Goal: Information Seeking & Learning: Learn about a topic

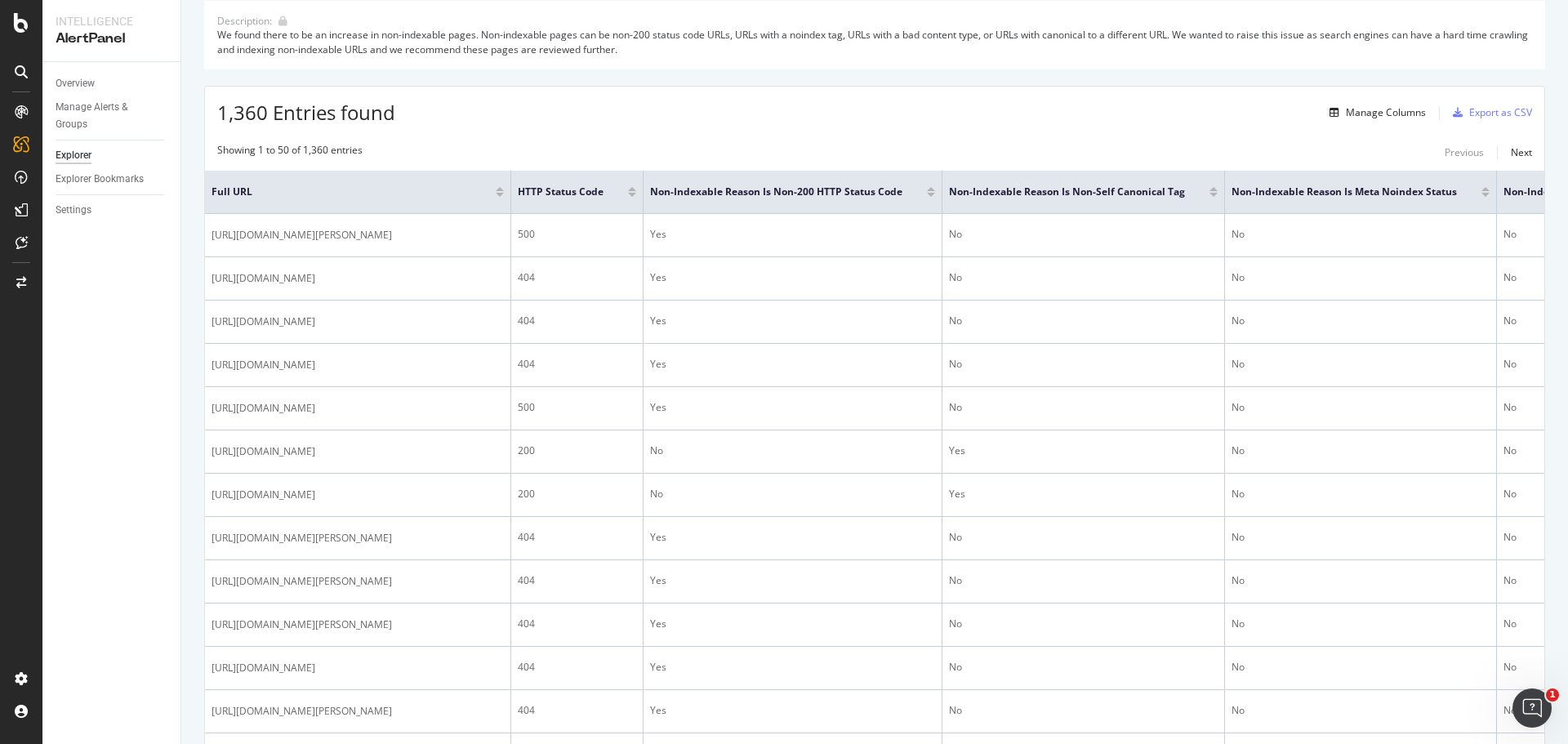
scroll to position [163, 0]
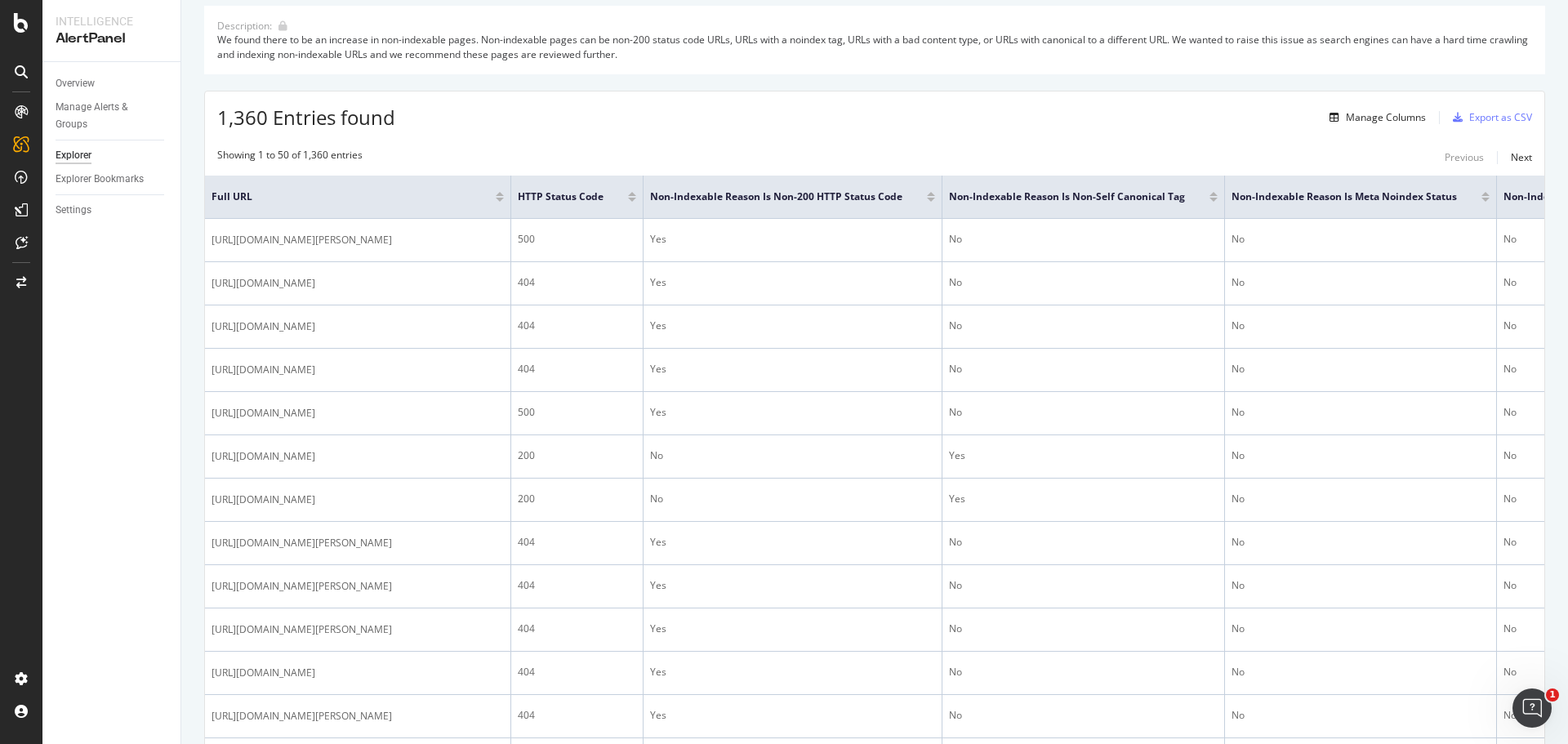
click at [636, 202] on div "HTTP Status Code" at bounding box center [577, 196] width 118 height 16
click at [636, 200] on div at bounding box center [632, 200] width 8 height 4
